Goal: Task Accomplishment & Management: Manage account settings

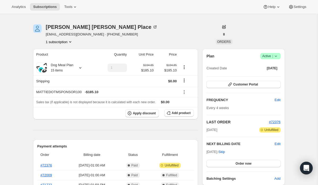
scroll to position [15, 0]
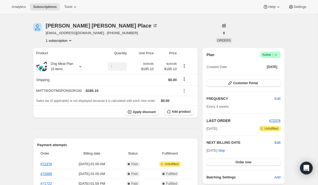
click at [277, 144] on span "Edit" at bounding box center [278, 142] width 6 height 5
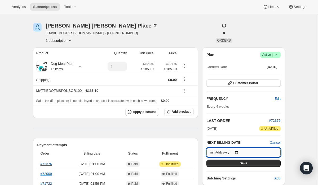
click at [240, 152] on input "2025-10-25" at bounding box center [244, 152] width 74 height 9
click at [163, 129] on hr at bounding box center [115, 129] width 165 height 0
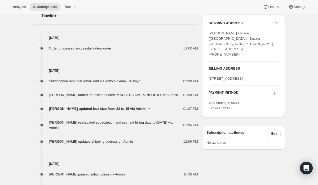
scroll to position [219, 0]
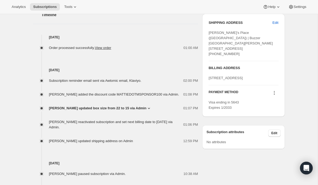
click at [20, 98] on div "Subscription #30744805606. This page is ready Subscription #30744805606 Success…" at bounding box center [159, 42] width 318 height 493
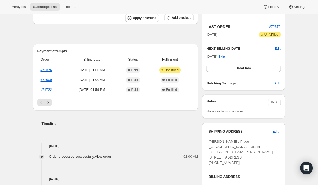
scroll to position [0, 0]
